Goal: Task Accomplishment & Management: Complete application form

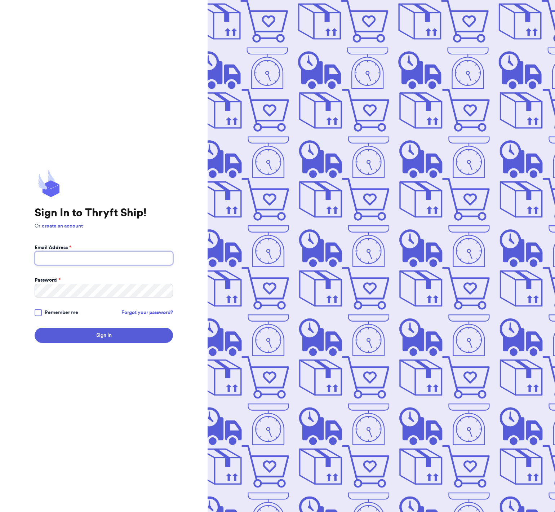
click at [77, 262] on input "Email Address *" at bounding box center [104, 258] width 138 height 14
click at [178, 192] on div "Sign In to Thryft Ship! Or create an account Email Address * Password * Remembe…" at bounding box center [104, 256] width 208 height 512
click at [135, 261] on input "Email Address *" at bounding box center [104, 258] width 138 height 14
click at [68, 262] on input "Email Address *" at bounding box center [104, 258] width 138 height 14
click at [204, 218] on div "Sign In to Thryft Ship! Or create an account Email Address * Password * Remembe…" at bounding box center [104, 256] width 208 height 512
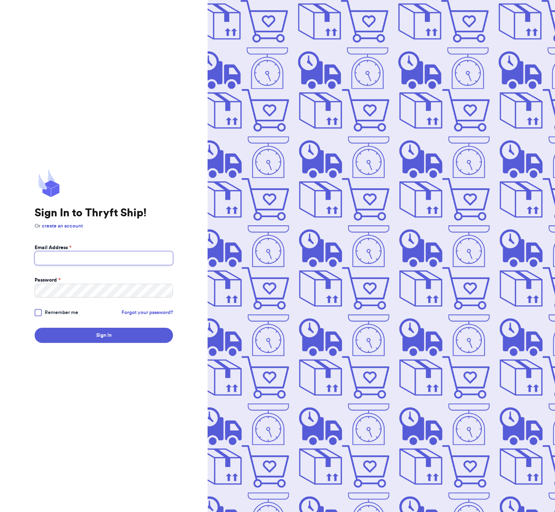
click at [148, 257] on input "Email Address *" at bounding box center [104, 258] width 138 height 14
click at [89, 259] on input "Email Address *" at bounding box center [104, 258] width 138 height 14
click at [163, 239] on div "Sign In to Thryft Ship! Or create an account Email Address * Password * Remembe…" at bounding box center [104, 256] width 138 height 174
click at [176, 227] on div "Sign In to Thryft Ship! Or create an account Email Address * Password * Remembe…" at bounding box center [104, 256] width 208 height 512
click at [66, 225] on link "create an account" at bounding box center [62, 225] width 41 height 5
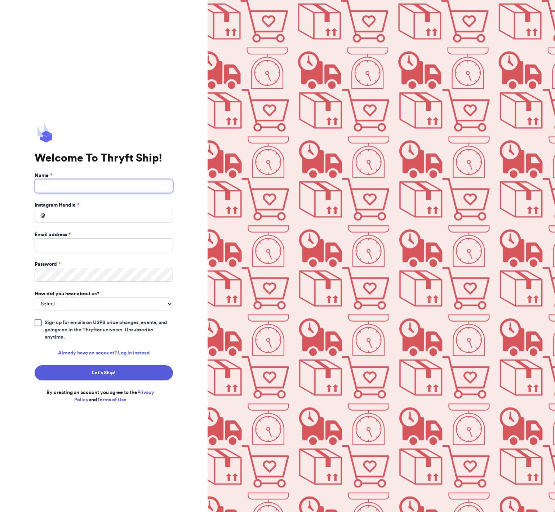
click at [90, 191] on input "Name *" at bounding box center [104, 186] width 138 height 14
click at [71, 80] on div "Welcome To Thryft Ship! Name * Instagram Handle * @ Email address * Password * …" at bounding box center [104, 256] width 208 height 512
click at [76, 183] on input "Name *" at bounding box center [104, 186] width 138 height 14
click at [94, 136] on div "Welcome To Thryft Ship! Name * Instagram Handle * @ Email address * Password * …" at bounding box center [104, 263] width 138 height 280
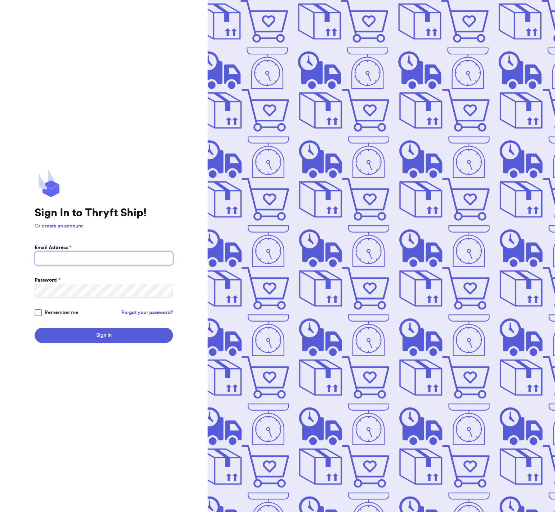
click at [93, 261] on input "Email Address *" at bounding box center [104, 258] width 138 height 14
click at [123, 239] on div "Sign In to Thryft Ship! Or create an account Email Address * Password * Remembe…" at bounding box center [104, 256] width 138 height 174
click at [116, 258] on input "Email Address *" at bounding box center [104, 258] width 138 height 14
click at [141, 228] on p "Or create an account" at bounding box center [104, 225] width 138 height 7
click at [76, 260] on input "Email Address *" at bounding box center [104, 258] width 138 height 14
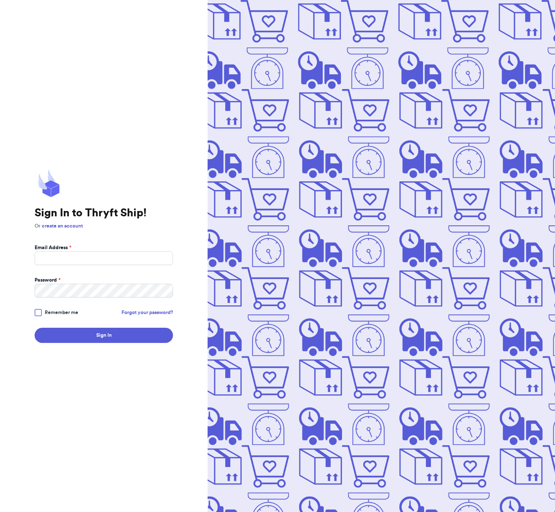
click at [124, 149] on div "Sign In to Thryft Ship! Or create an account Email Address * Password * Remembe…" at bounding box center [104, 256] width 208 height 512
click at [25, 387] on div "Sign In to Thryft Ship! Or create an account Email Address * Password * Remembe…" at bounding box center [104, 256] width 208 height 512
